Goal: Complete application form

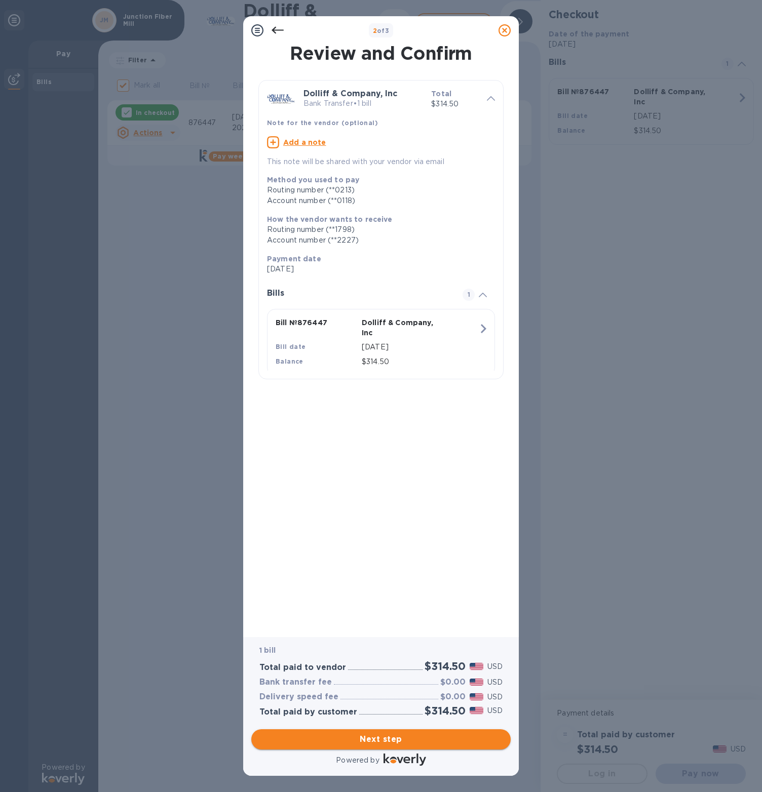
click at [364, 734] on span "Next step" at bounding box center [380, 739] width 243 height 12
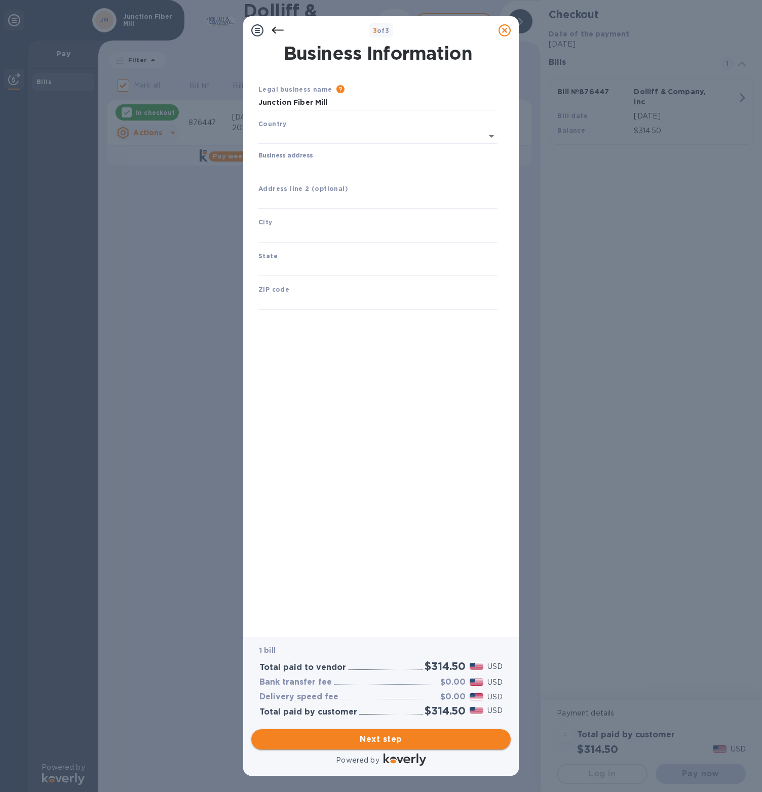
type input "[GEOGRAPHIC_DATA]"
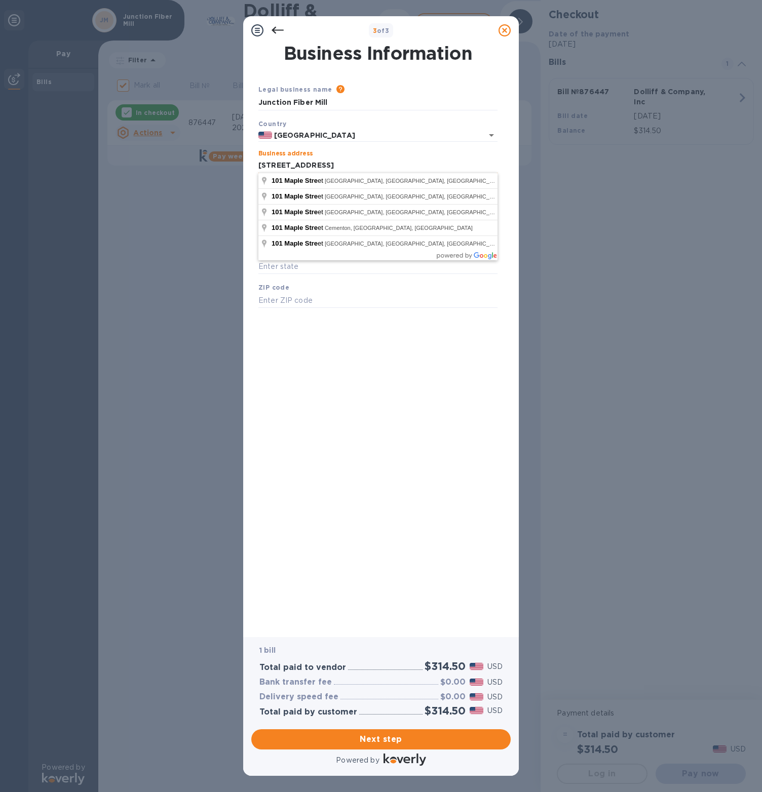
type input "[STREET_ADDRESS]"
type input "[GEOGRAPHIC_DATA]"
type input "NH"
type input "03570"
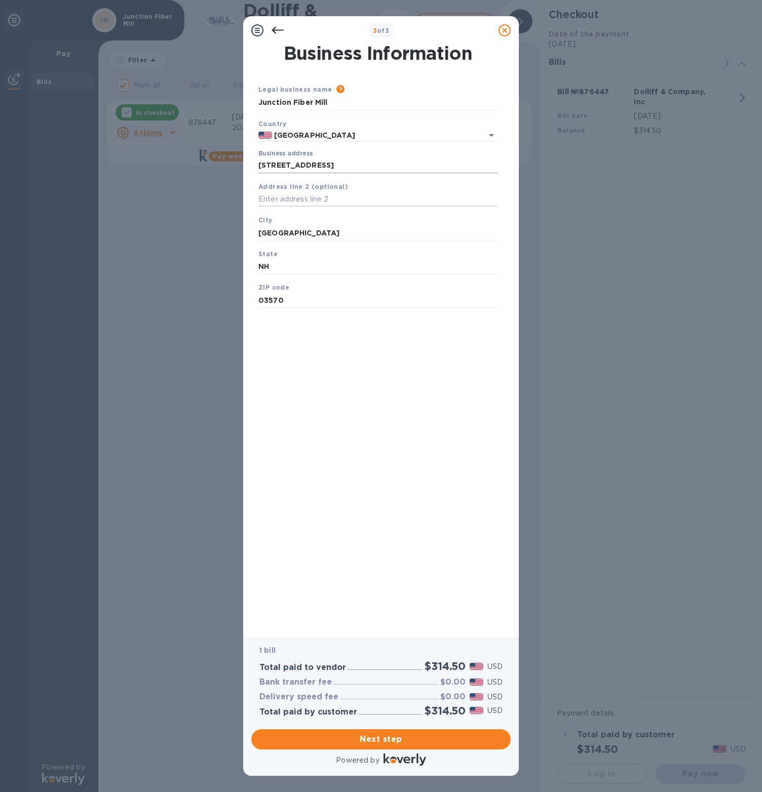
type input "[STREET_ADDRESS]"
type input "[GEOGRAPHIC_DATA]"
type input "NY"
type input "12832"
type input "[GEOGRAPHIC_DATA]"
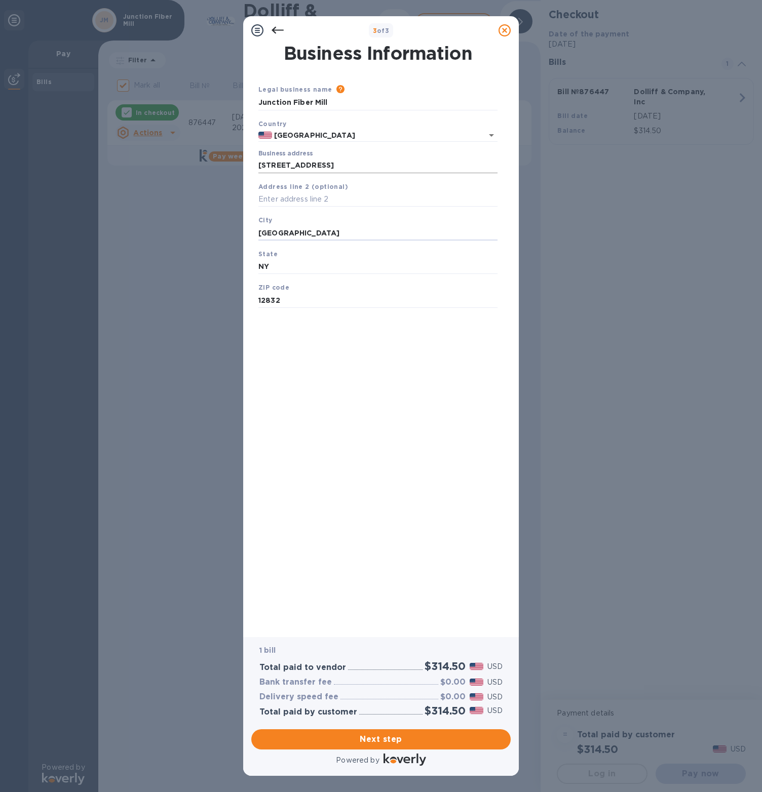
click at [282, 166] on input "[STREET_ADDRESS]" at bounding box center [377, 165] width 239 height 15
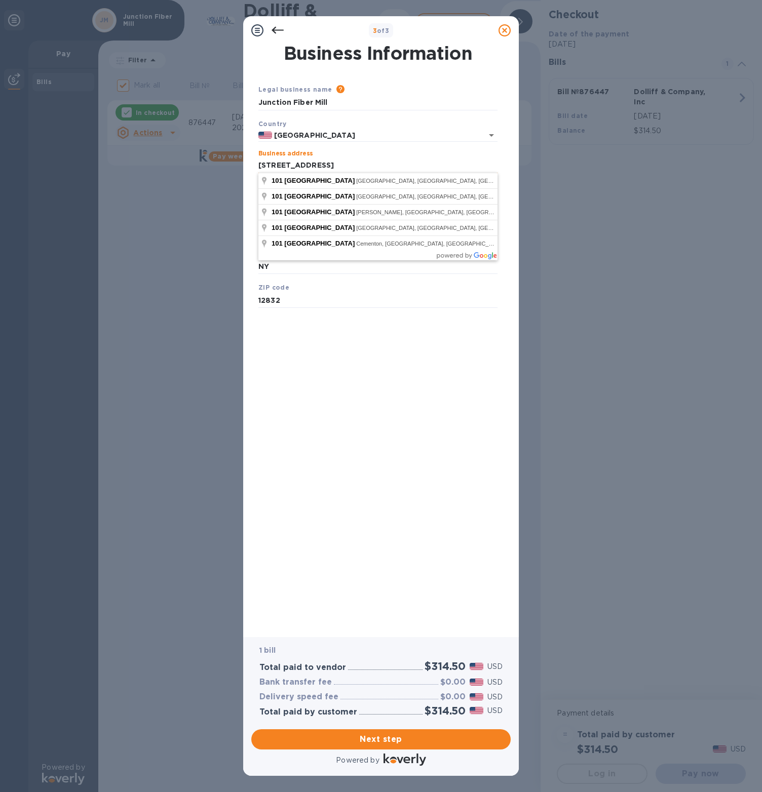
click at [282, 166] on input "[STREET_ADDRESS]" at bounding box center [377, 165] width 239 height 15
type input "[STREET_ADDRESS]"
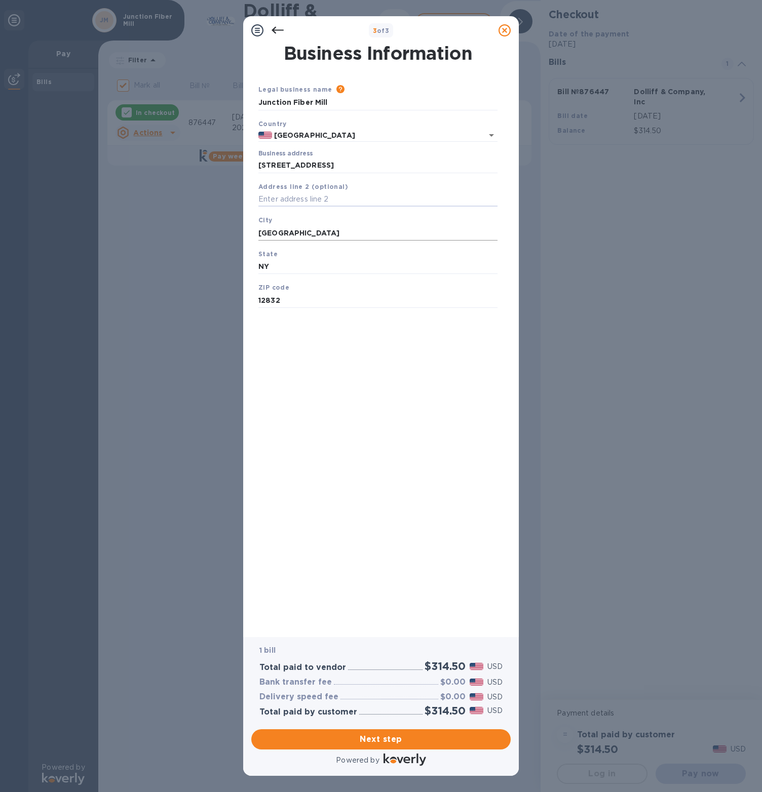
click at [312, 235] on input "[GEOGRAPHIC_DATA]" at bounding box center [377, 232] width 239 height 15
click at [278, 267] on input "NY" at bounding box center [377, 266] width 239 height 15
type input "VT"
type input "05001"
click at [363, 488] on div "Business Information Legal business name Please provide the legal name that app…" at bounding box center [380, 334] width 249 height 578
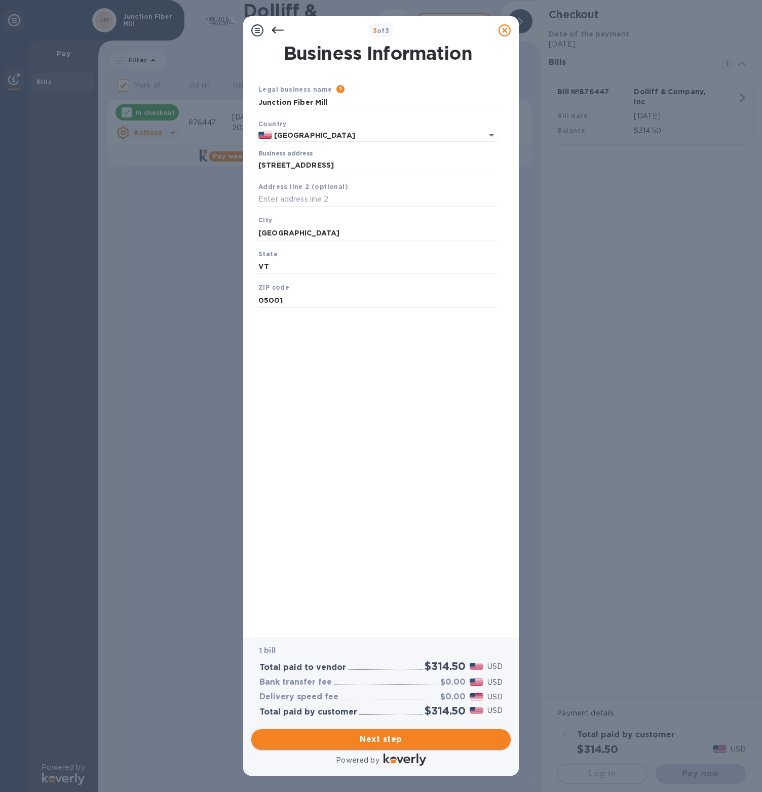
click at [374, 734] on span "Next step" at bounding box center [380, 739] width 243 height 12
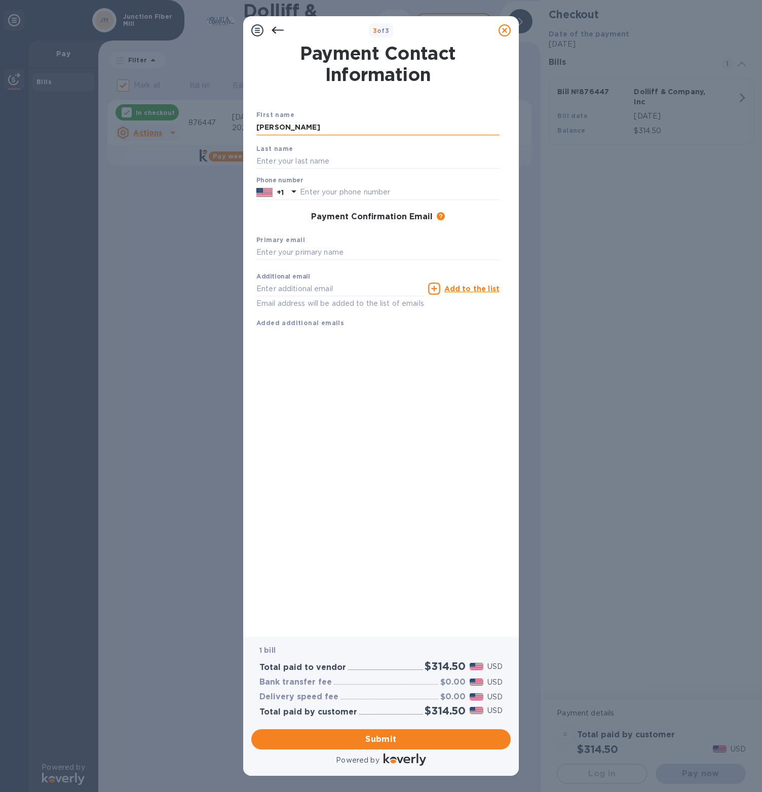
type input "[PERSON_NAME]"
type input "[GEOGRAPHIC_DATA]"
type input "6089576453"
type input "[PERSON_NAME][EMAIL_ADDRESS][DOMAIN_NAME]"
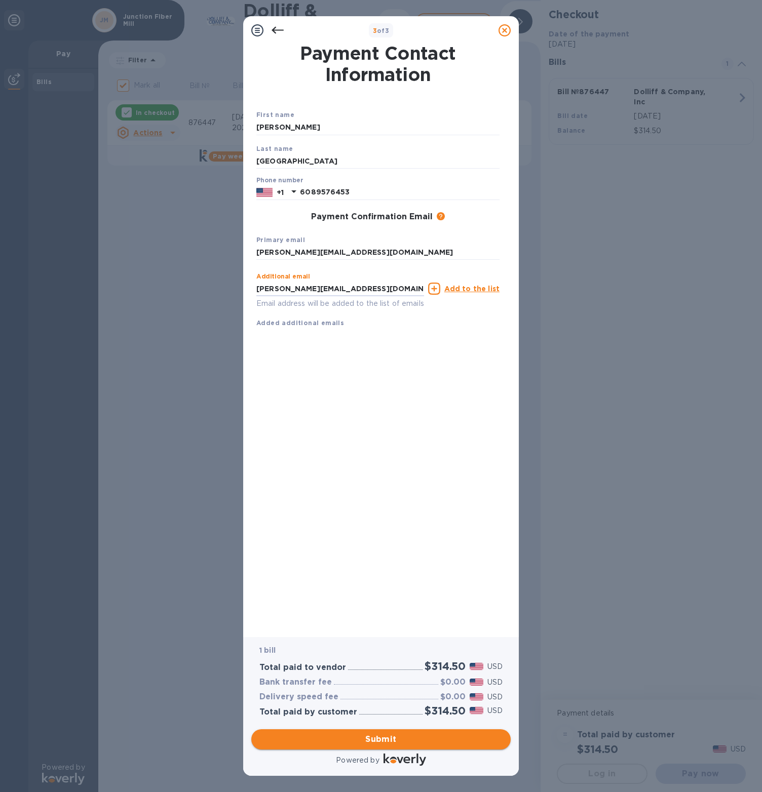
type input "[PERSON_NAME][EMAIL_ADDRESS][DOMAIN_NAME]"
click at [491, 738] on span "Submit" at bounding box center [380, 739] width 243 height 12
checkbox input "false"
